Goal: Task Accomplishment & Management: Use online tool/utility

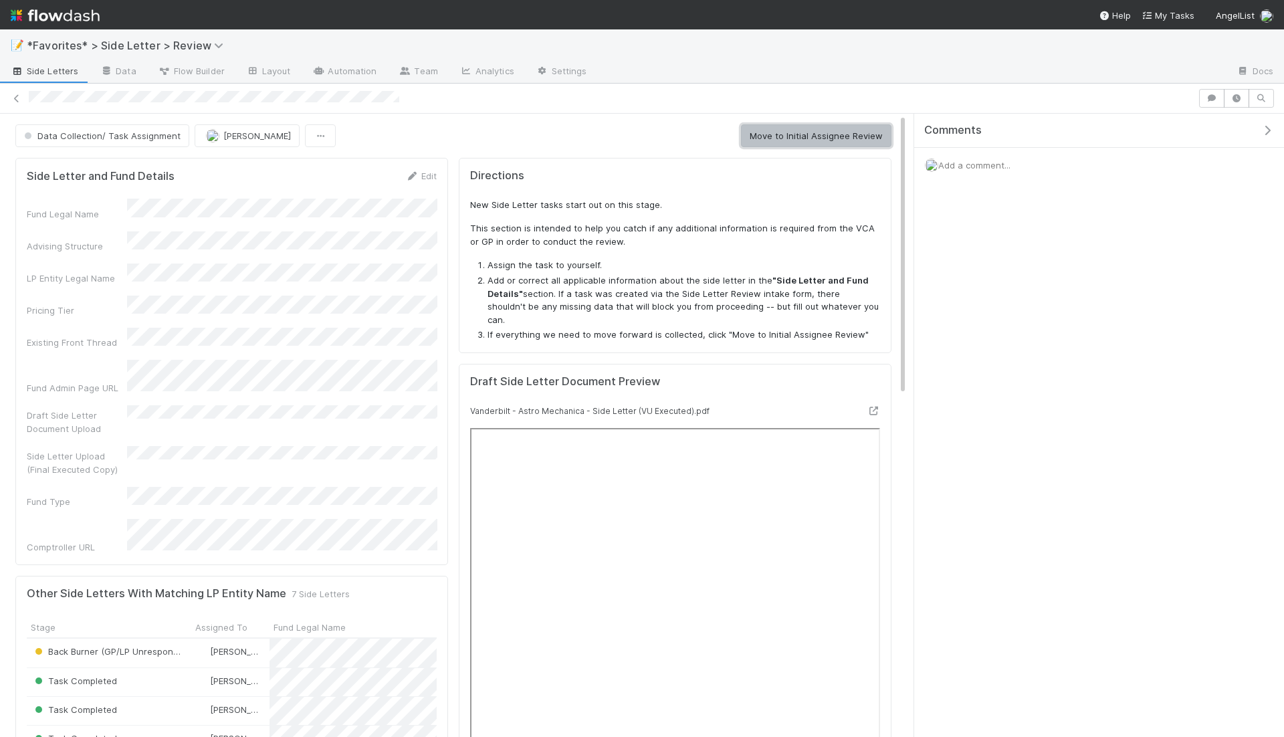
click at [820, 134] on button "Move to Initial Assignee Review" at bounding box center [816, 135] width 150 height 23
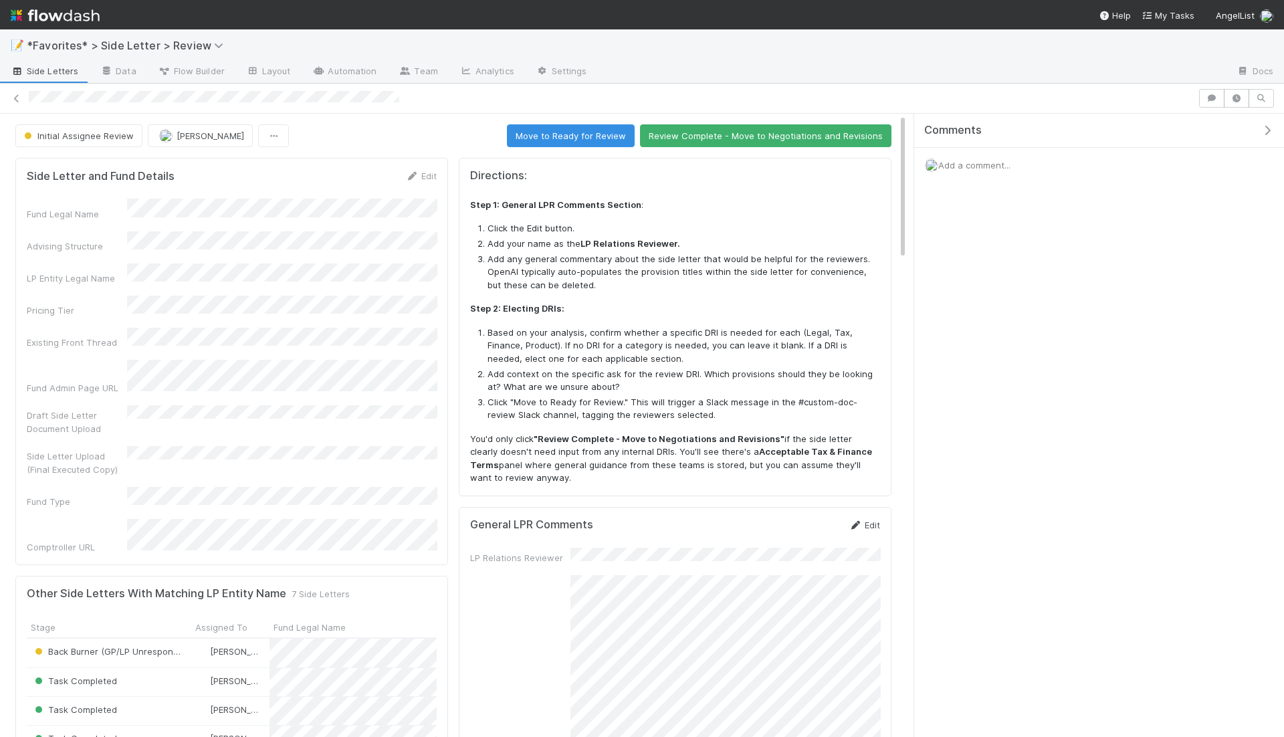
click at [865, 520] on link "Edit" at bounding box center [863, 525] width 31 height 11
click at [807, 518] on button "Save" at bounding box center [809, 529] width 38 height 23
click at [993, 164] on span "Add a comment..." at bounding box center [974, 165] width 72 height 11
click at [984, 361] on button "Add Comment" at bounding box center [974, 365] width 78 height 23
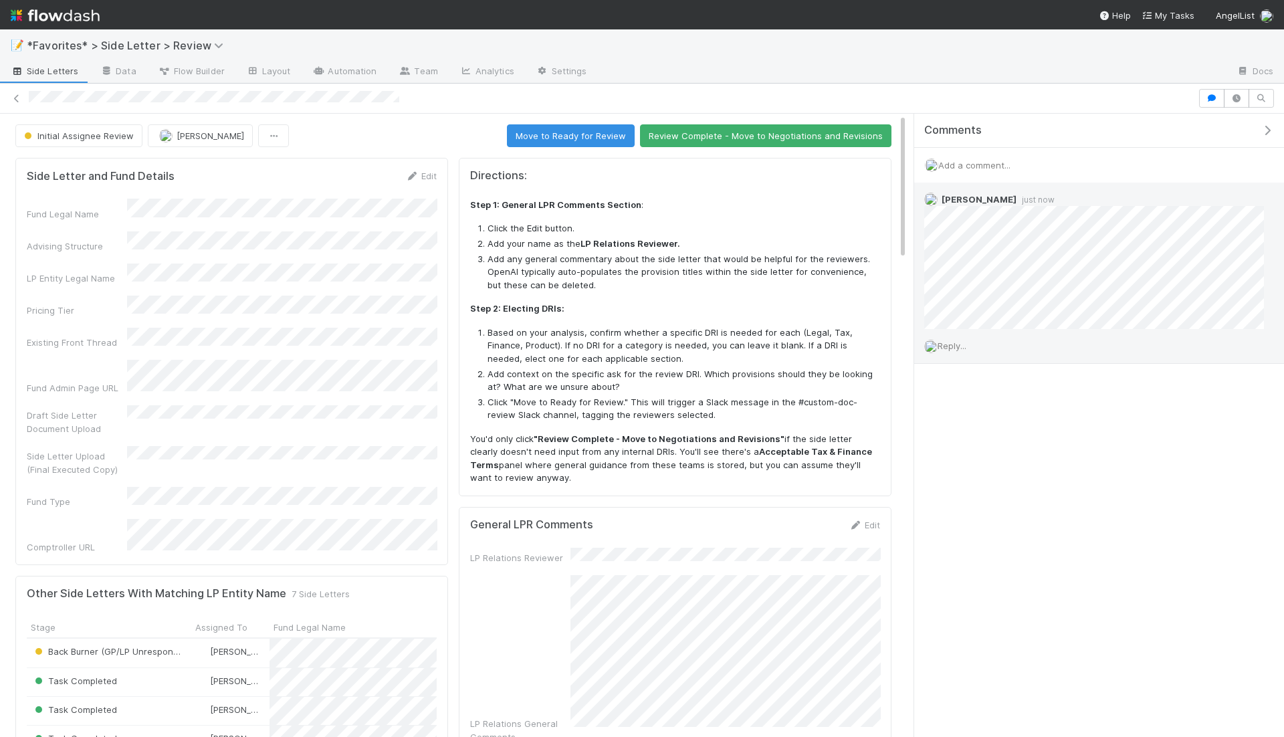
click at [952, 344] on span "Reply..." at bounding box center [951, 345] width 29 height 11
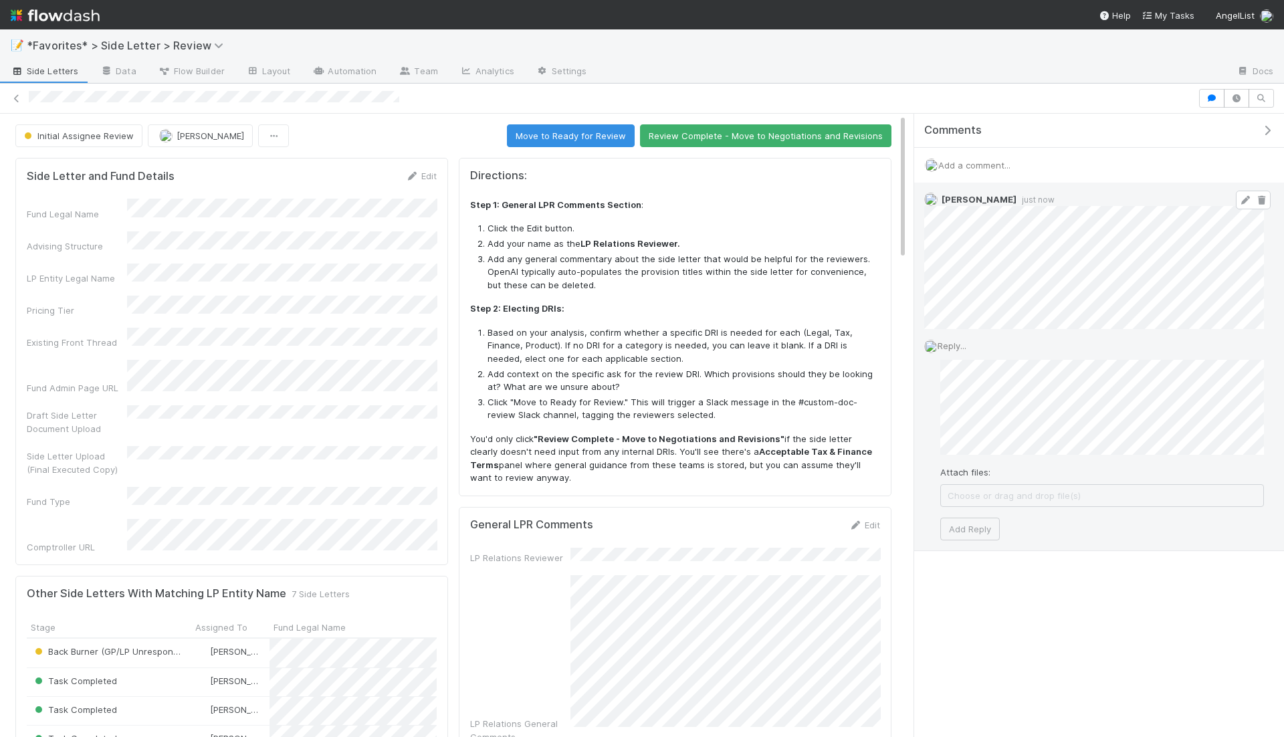
click at [1250, 191] on span at bounding box center [1253, 200] width 35 height 19
click at [1244, 195] on link at bounding box center [1244, 200] width 13 height 11
click at [921, 266] on div "Maxim Kalinkin 1 minute ago" at bounding box center [1094, 265] width 360 height 164
click at [975, 495] on button "Add Reply" at bounding box center [970, 502] width 60 height 23
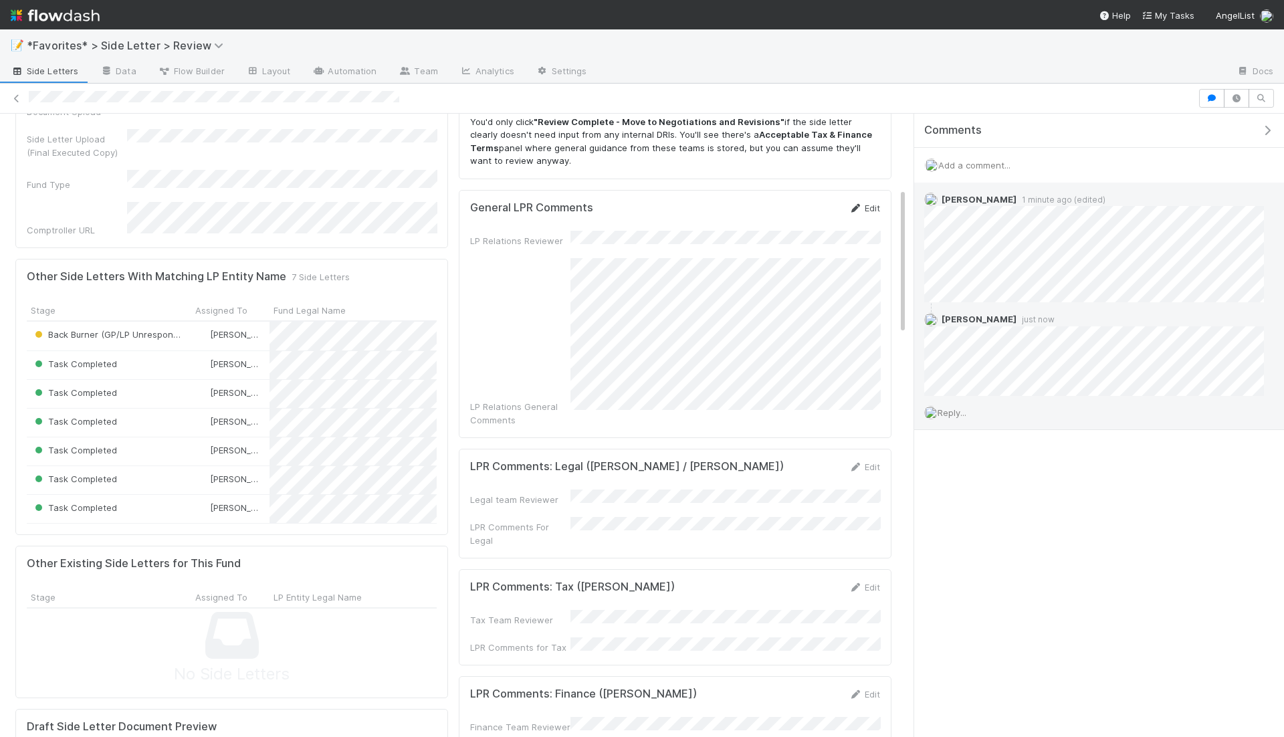
scroll to position [318, 0]
click at [862, 207] on link "Edit" at bounding box center [863, 207] width 31 height 11
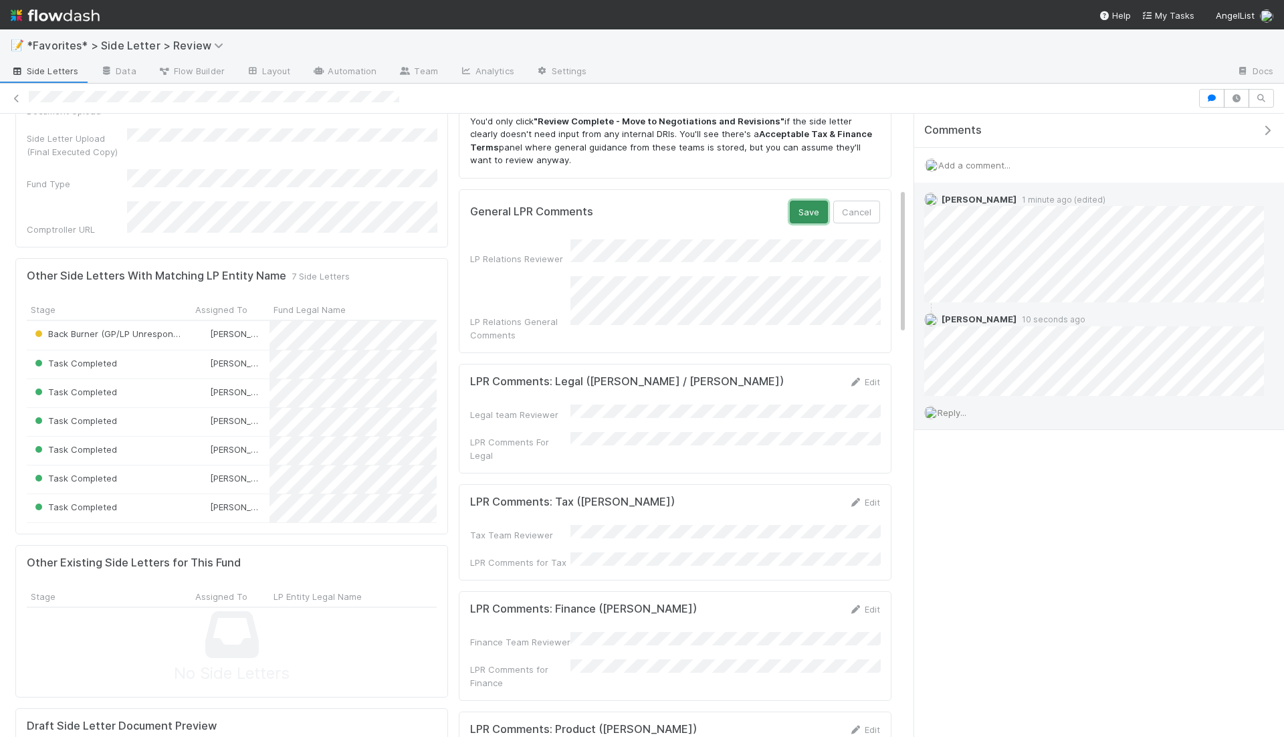
click at [809, 201] on button "Save" at bounding box center [809, 212] width 38 height 23
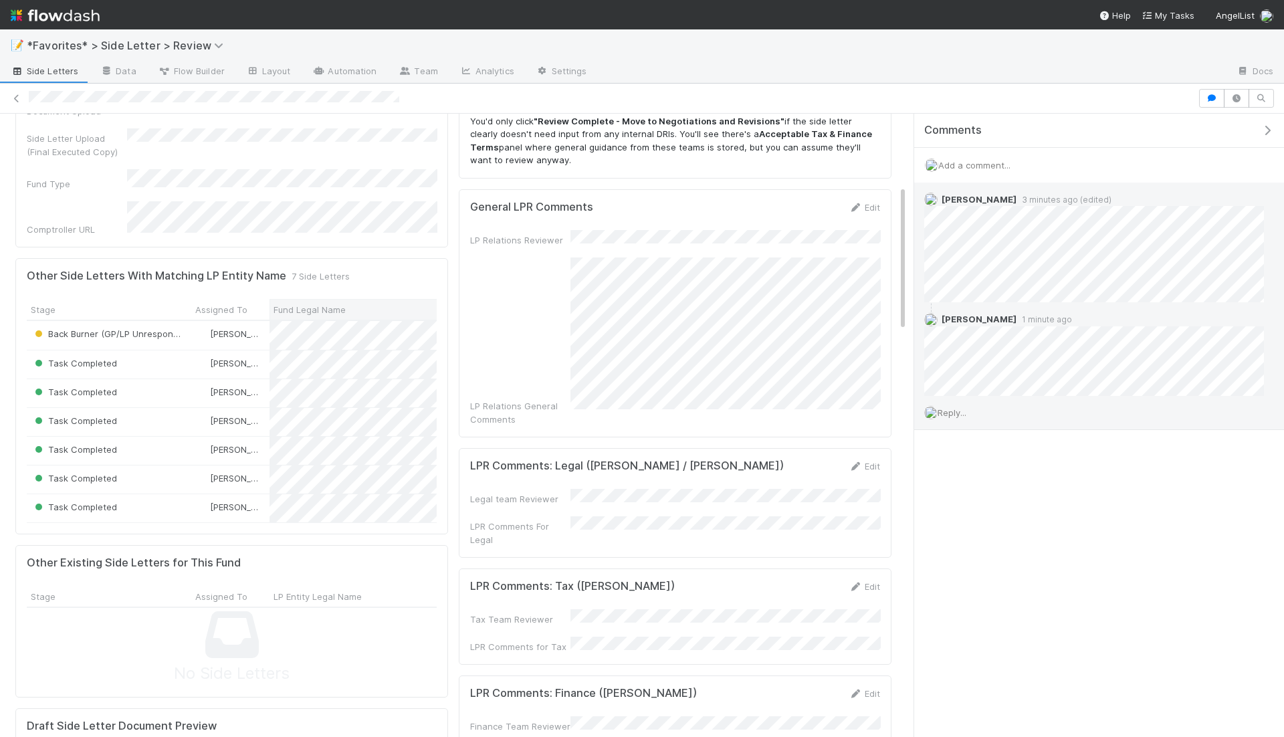
scroll to position [0, 0]
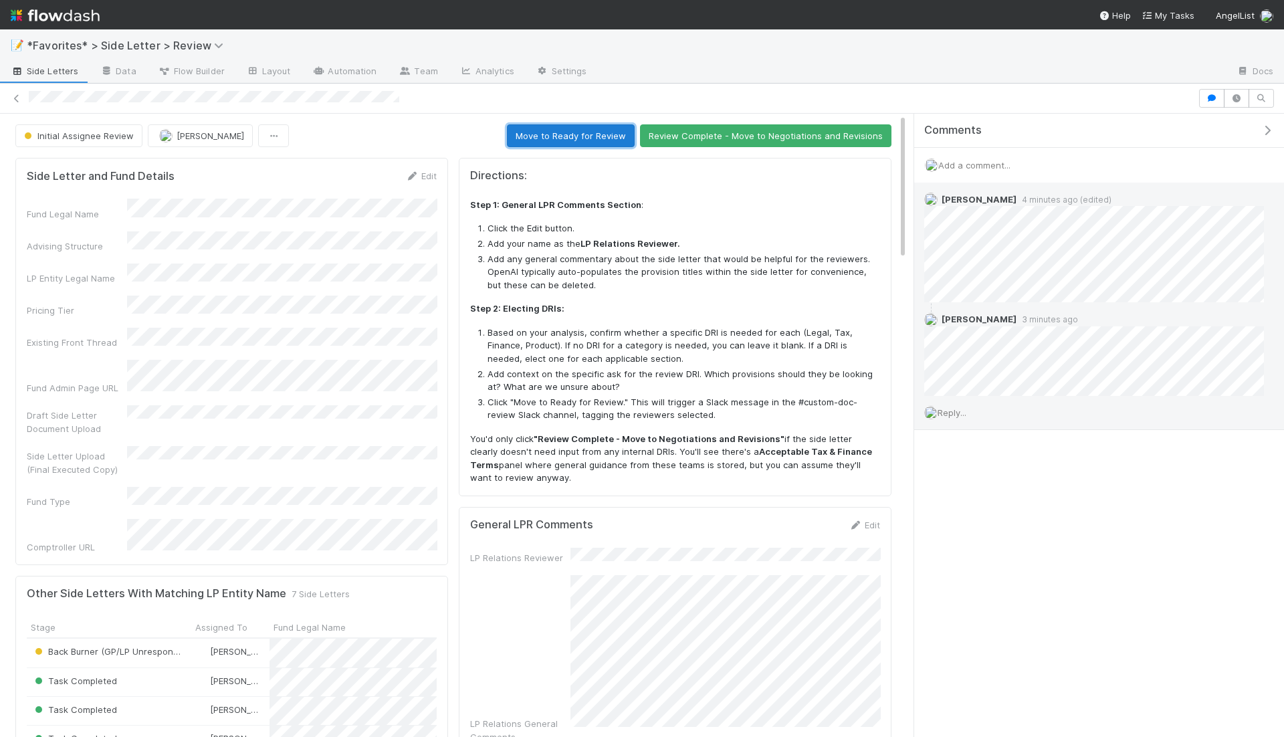
click at [590, 124] on button "Move to Ready for Review" at bounding box center [571, 135] width 128 height 23
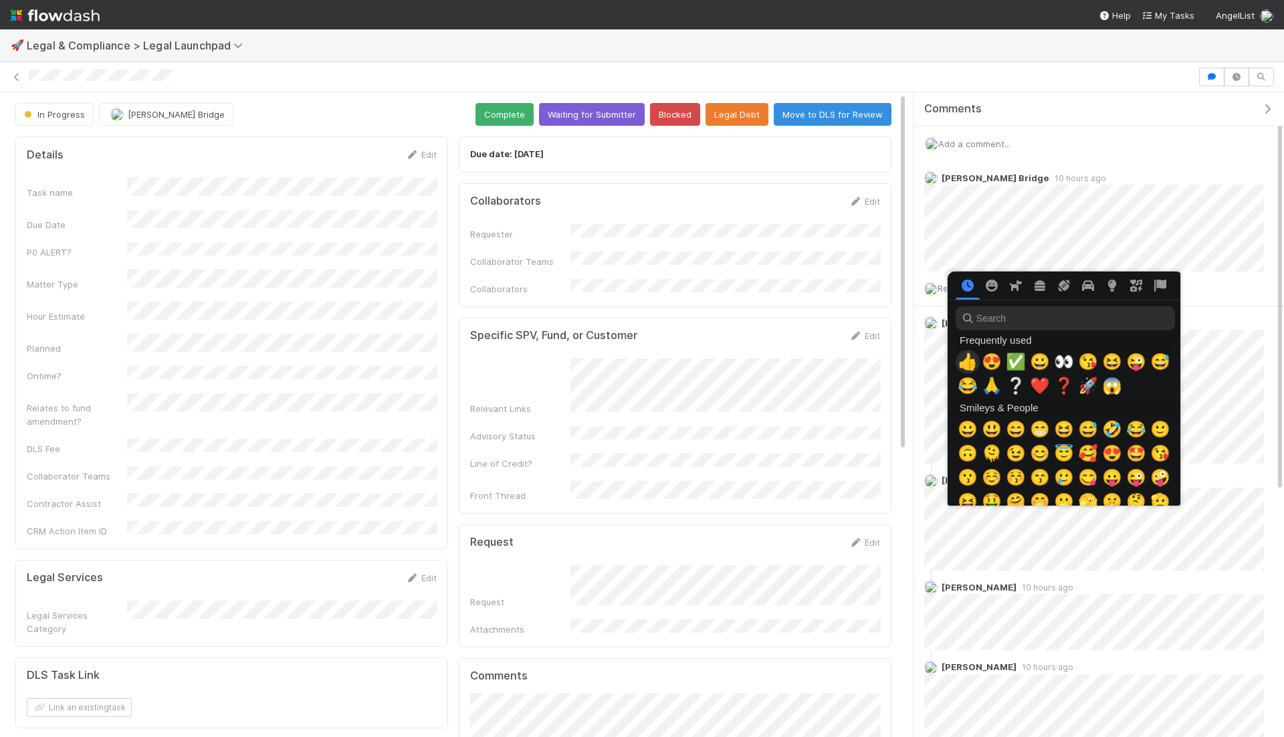
click at [966, 357] on span "👍" at bounding box center [967, 361] width 20 height 19
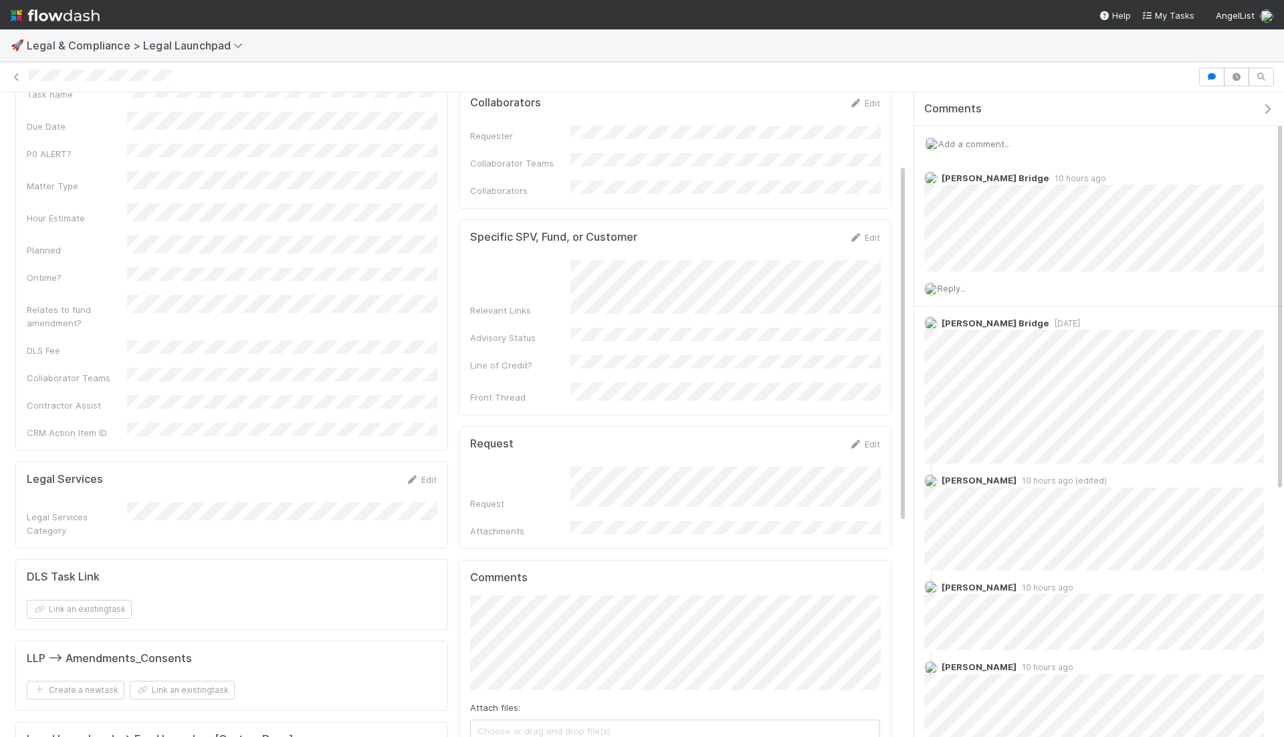
scroll to position [128, 0]
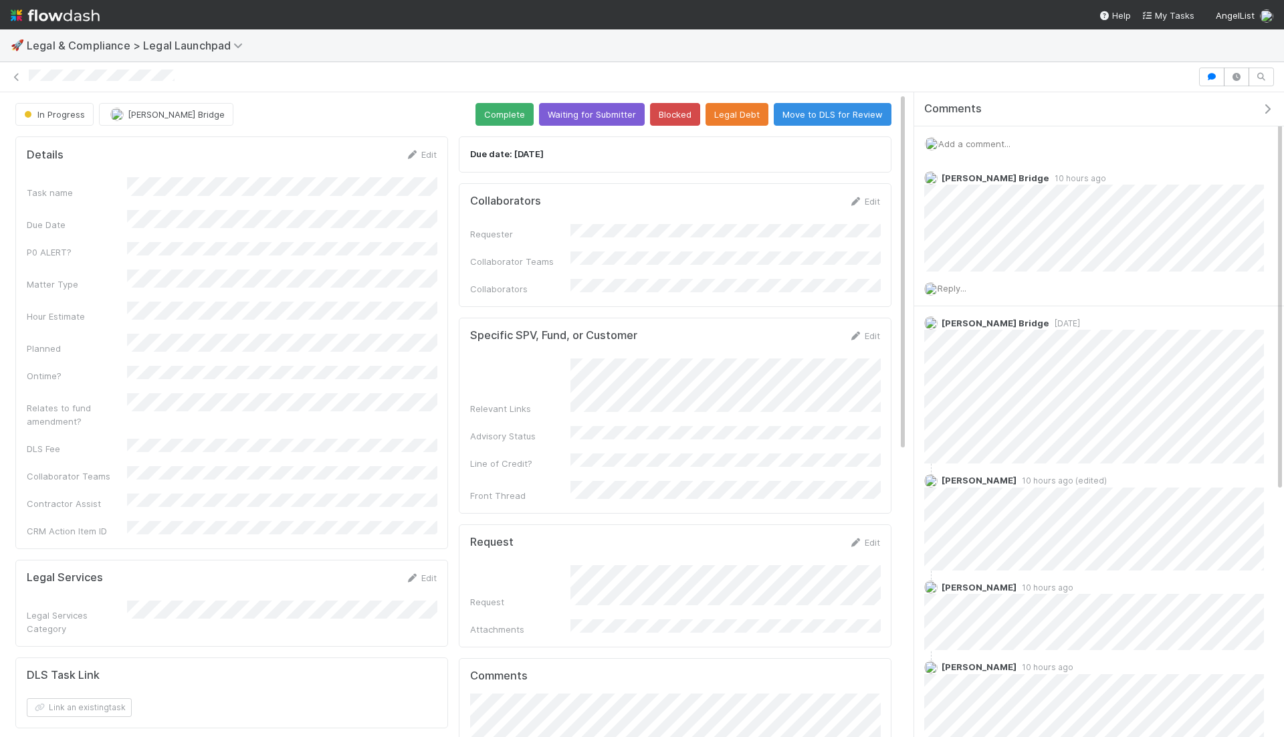
click at [521, 36] on div "🚀 Legal & Compliance > Legal Launchpad" at bounding box center [642, 45] width 1284 height 32
